Goal: Task Accomplishment & Management: Use online tool/utility

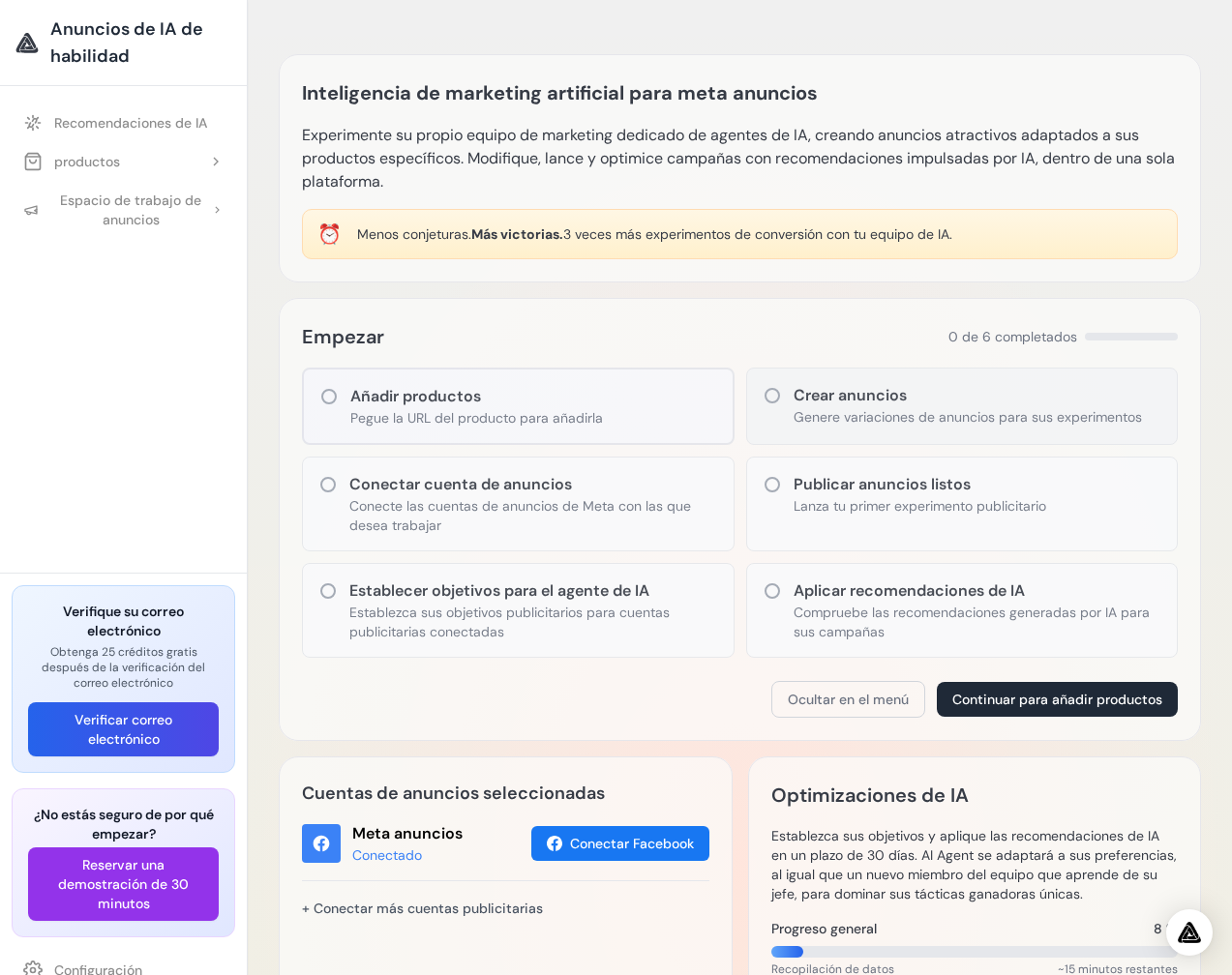
click at [818, 400] on h3 "Crear anuncios" at bounding box center [968, 395] width 349 height 23
click at [873, 406] on div "Crear anuncios Genere variaciones de anuncios para sus experimentos" at bounding box center [968, 405] width 349 height 43
